Goal: Obtain resource: Download file/media

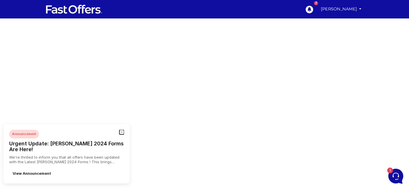
click at [121, 133] on icon "button" at bounding box center [122, 132] width 2 height 2
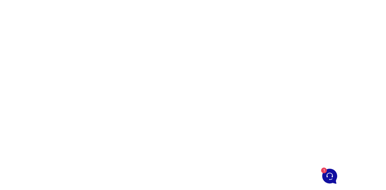
scroll to position [36, 0]
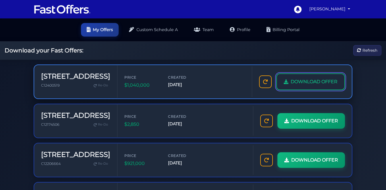
click at [300, 82] on span "DOWNLOAD OFFER" at bounding box center [314, 81] width 47 height 7
